Goal: Communication & Community: Participate in discussion

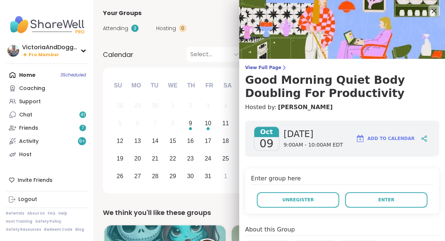
click at [383, 199] on span "Enter" at bounding box center [387, 200] width 16 height 7
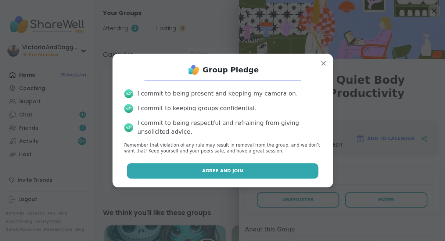
click at [228, 173] on span "Agree and Join" at bounding box center [222, 171] width 41 height 7
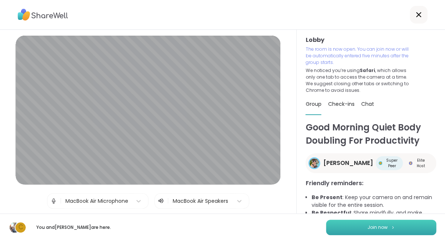
click at [351, 226] on button "Join now" at bounding box center [381, 227] width 110 height 15
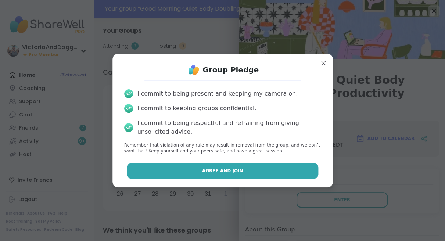
click at [238, 174] on button "Agree and Join" at bounding box center [223, 170] width 192 height 15
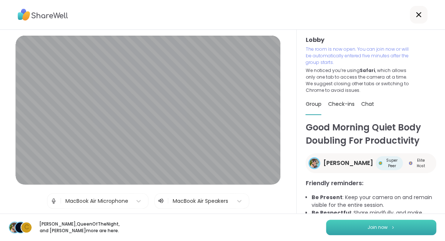
click at [353, 223] on button "Join now" at bounding box center [381, 227] width 110 height 15
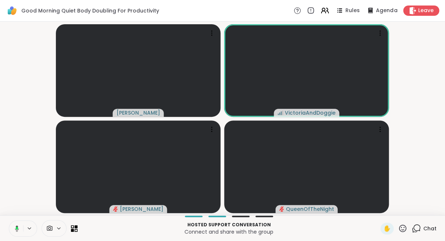
click at [18, 227] on icon at bounding box center [17, 228] width 2 height 3
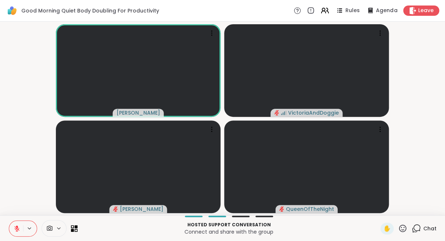
click at [402, 229] on icon at bounding box center [402, 228] width 9 height 9
click at [384, 210] on span "❤️" at bounding box center [381, 209] width 7 height 9
click at [419, 229] on icon at bounding box center [416, 228] width 9 height 9
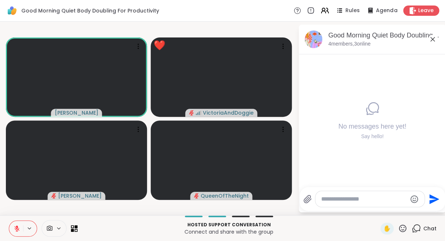
click at [342, 198] on textarea "Type your message" at bounding box center [365, 199] width 86 height 7
type textarea "*"
type textarea "***"
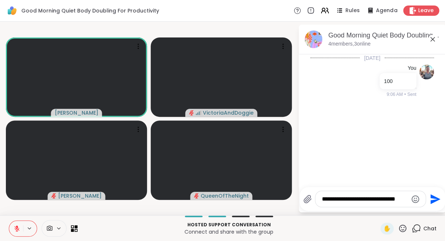
type textarea "**********"
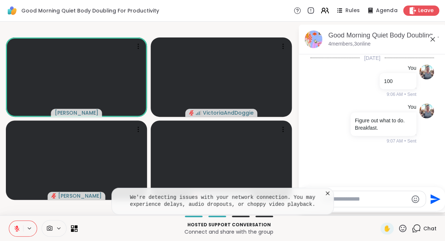
click at [328, 193] on icon at bounding box center [328, 194] width 4 height 4
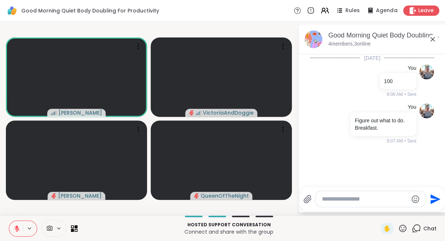
click at [404, 228] on icon at bounding box center [402, 228] width 9 height 9
click at [383, 209] on span "❤️" at bounding box center [381, 209] width 7 height 9
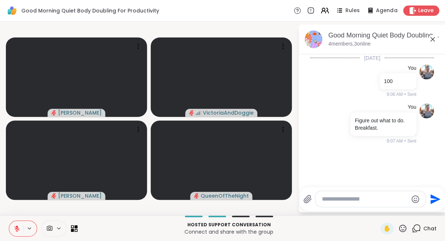
click at [432, 38] on icon at bounding box center [433, 39] width 9 height 9
